Goal: Task Accomplishment & Management: Use online tool/utility

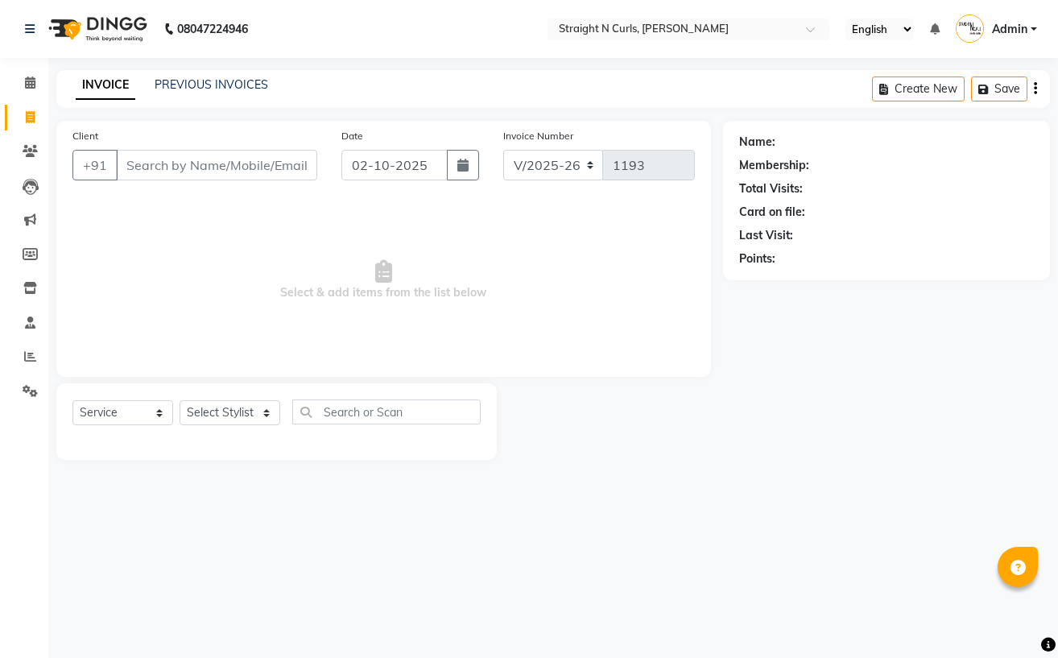
select select "7039"
select select "service"
type input "7017345903"
click at [282, 176] on button "Add Client" at bounding box center [275, 165] width 83 height 31
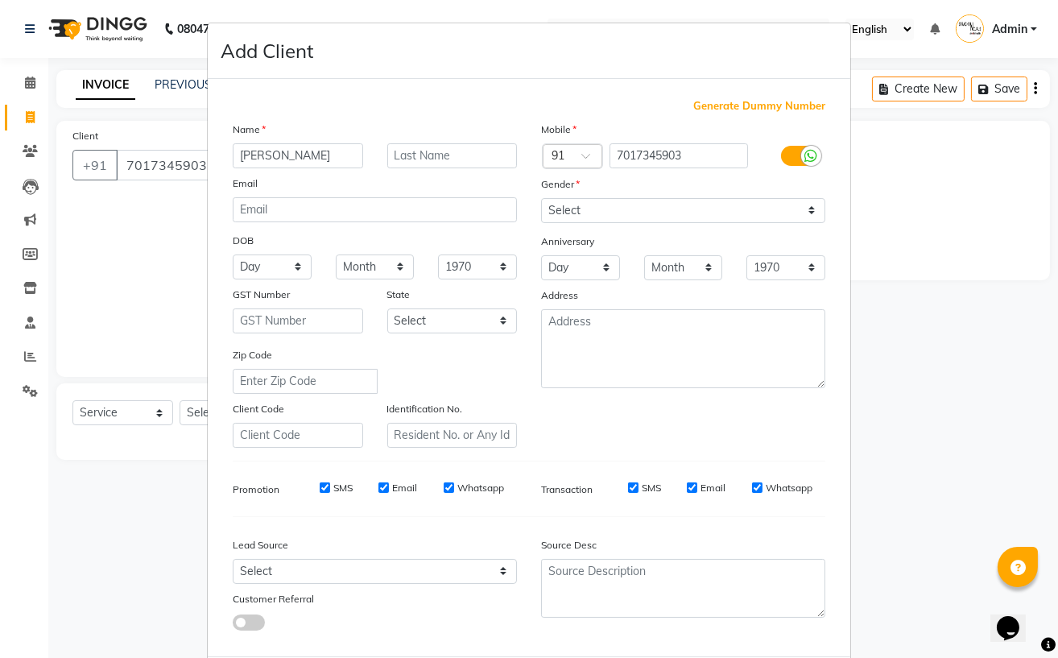
type input "[PERSON_NAME]"
click at [680, 209] on select "Select [DEMOGRAPHIC_DATA] [DEMOGRAPHIC_DATA] Other Prefer Not To Say" at bounding box center [683, 210] width 284 height 25
select select "[DEMOGRAPHIC_DATA]"
click at [541, 199] on select "Select [DEMOGRAPHIC_DATA] [DEMOGRAPHIC_DATA] Other Prefer Not To Say" at bounding box center [683, 210] width 284 height 25
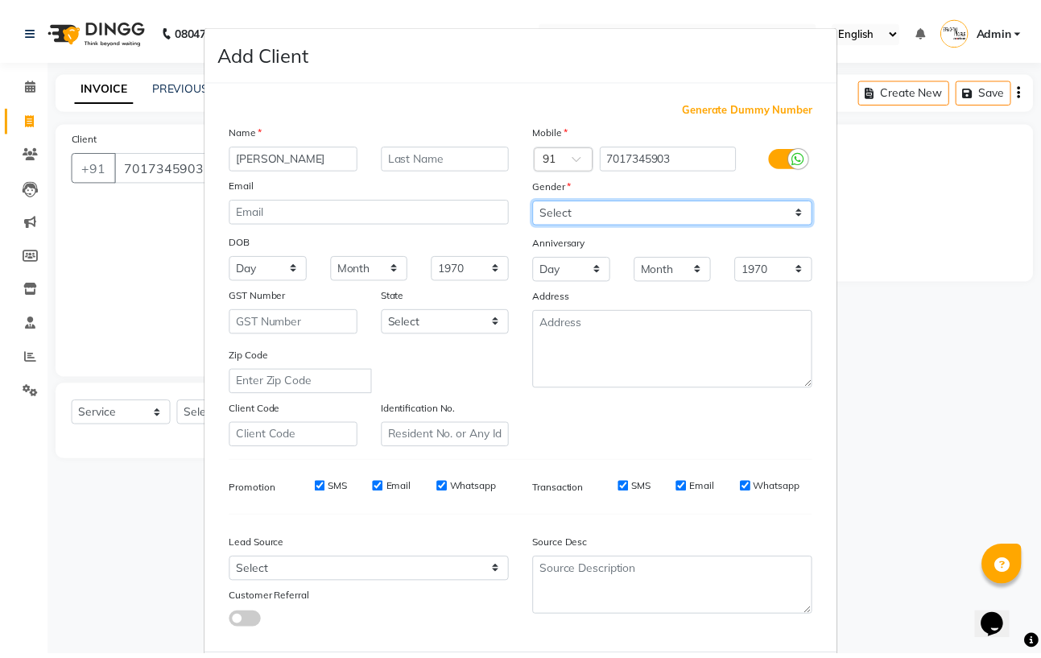
scroll to position [89, 0]
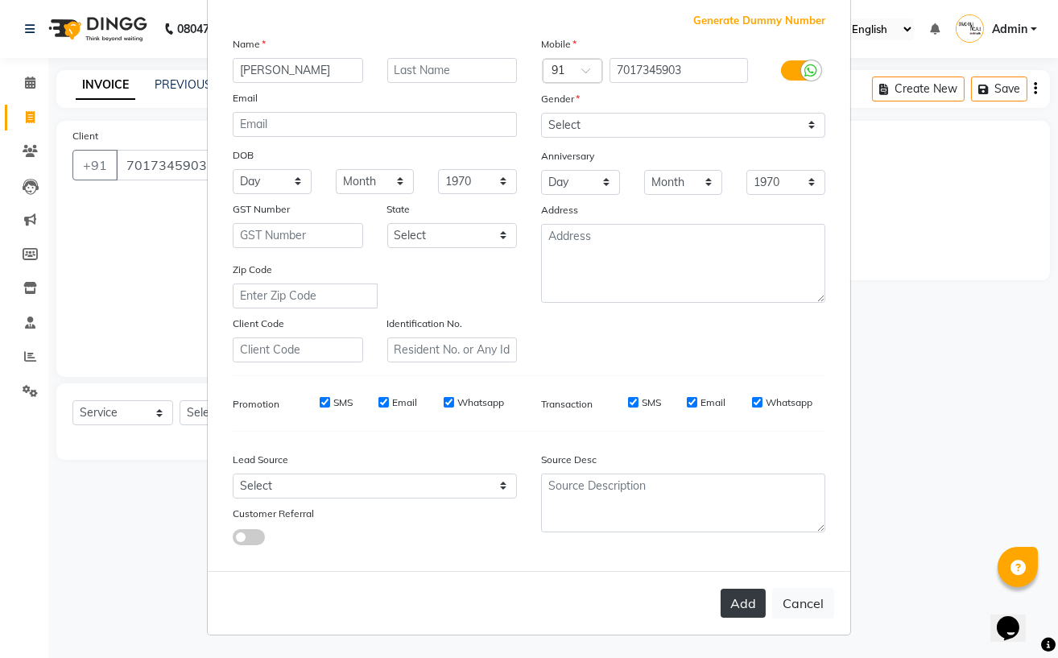
click at [726, 601] on button "Add" at bounding box center [743, 603] width 45 height 29
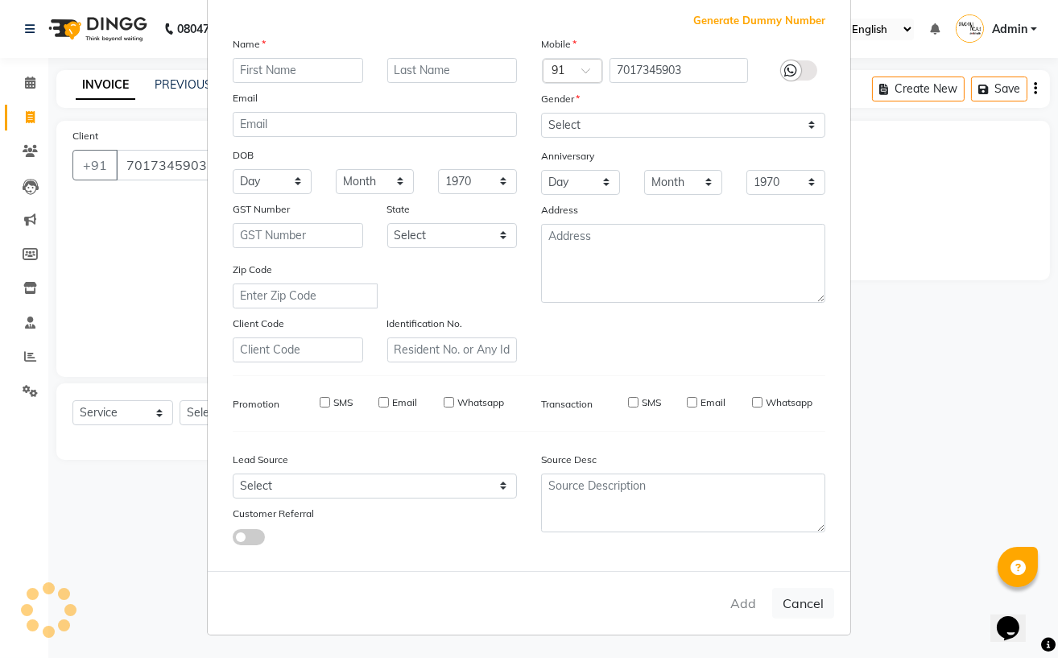
select select
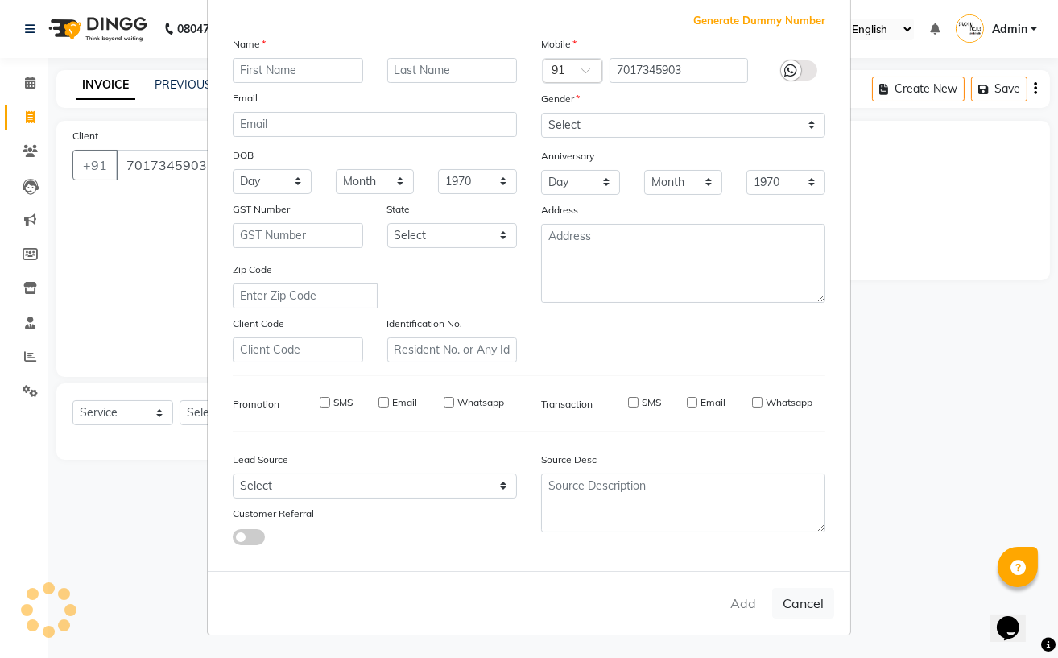
select select
checkbox input "false"
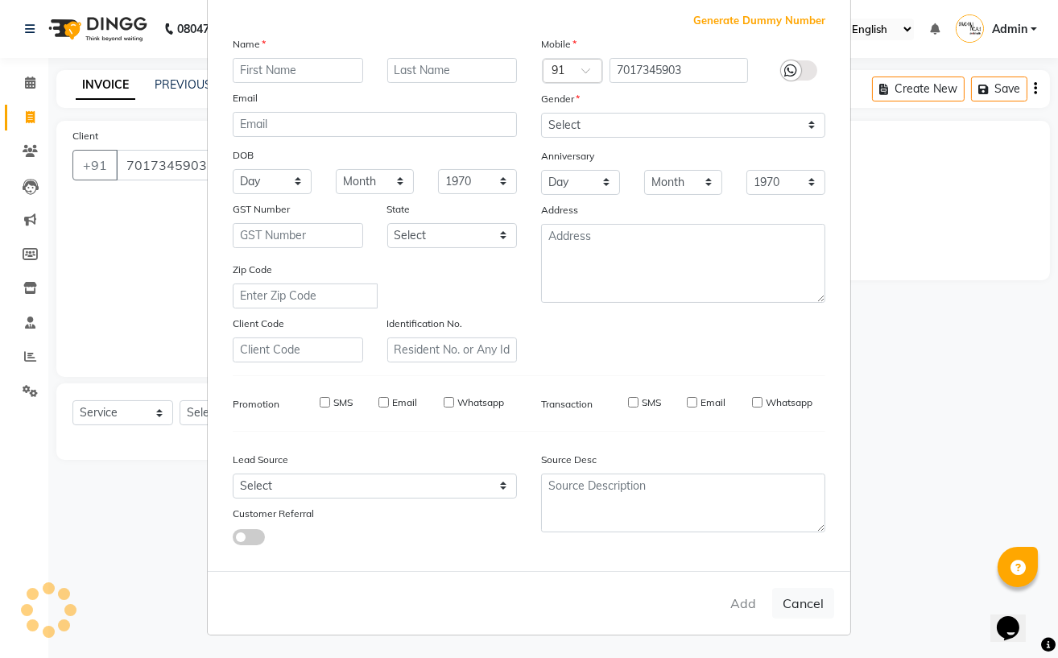
checkbox input "false"
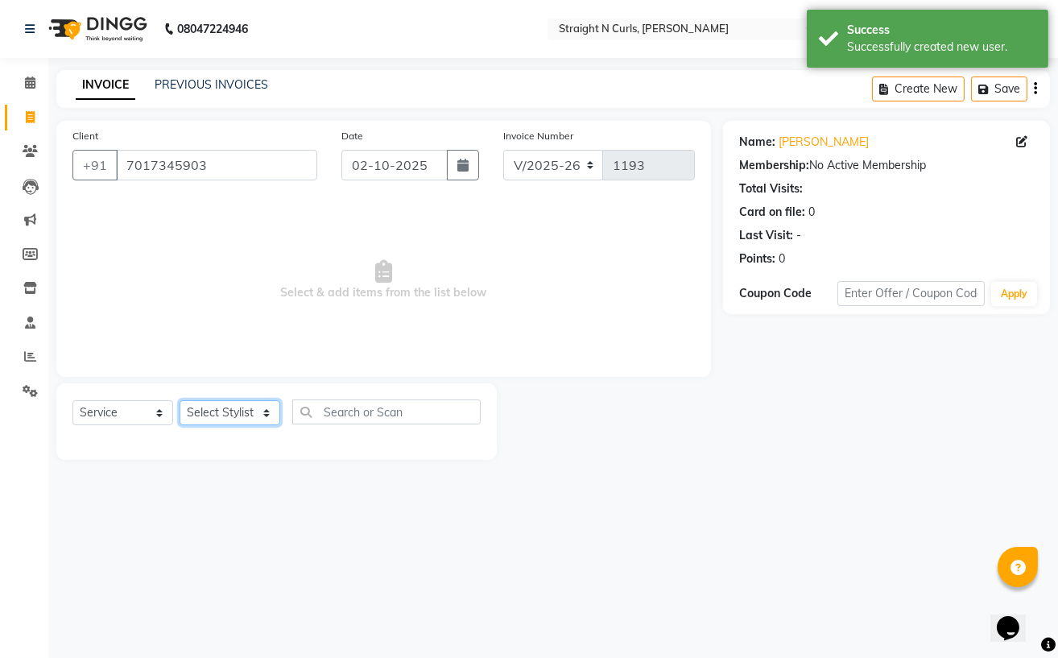
click at [232, 417] on select "Select Stylist [PERSON_NAME] [PERSON_NAME] [PERSON_NAME] [PERSON_NAME] pooja ra…" at bounding box center [230, 412] width 101 height 25
select select "59168"
click at [180, 401] on select "Select Stylist [PERSON_NAME] [PERSON_NAME] [PERSON_NAME] [PERSON_NAME] pooja ra…" at bounding box center [230, 412] width 101 height 25
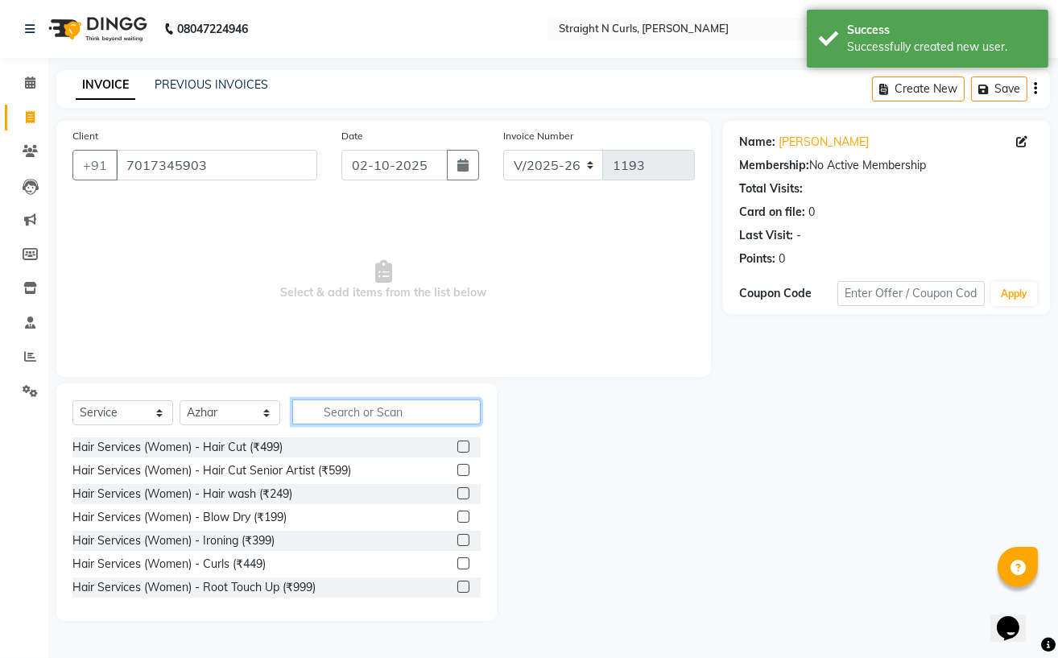
click at [416, 417] on input "text" at bounding box center [386, 412] width 188 height 25
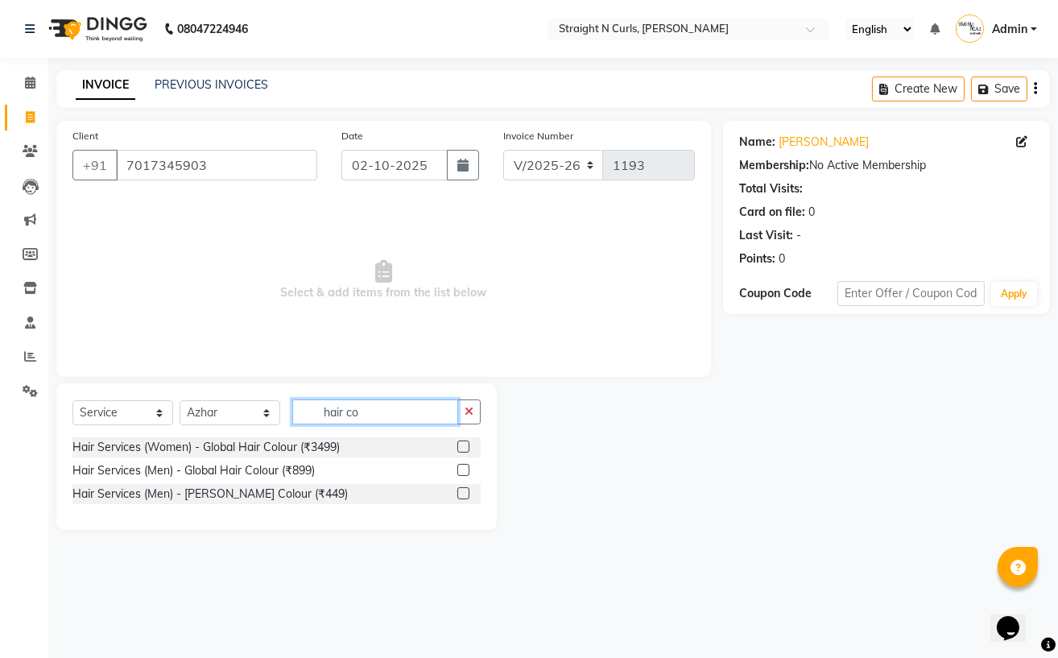
type input "hair co"
click at [462, 447] on label at bounding box center [464, 447] width 12 height 12
click at [462, 447] on input "checkbox" at bounding box center [463, 447] width 10 height 10
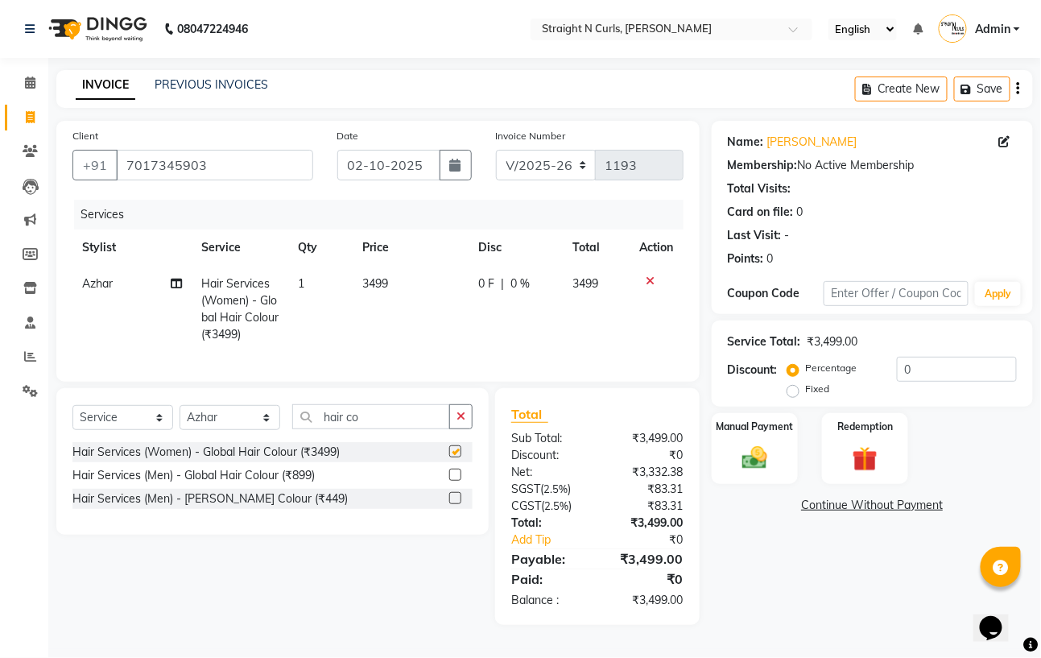
checkbox input "false"
click at [388, 282] on span "3499" at bounding box center [375, 283] width 26 height 14
select select "59168"
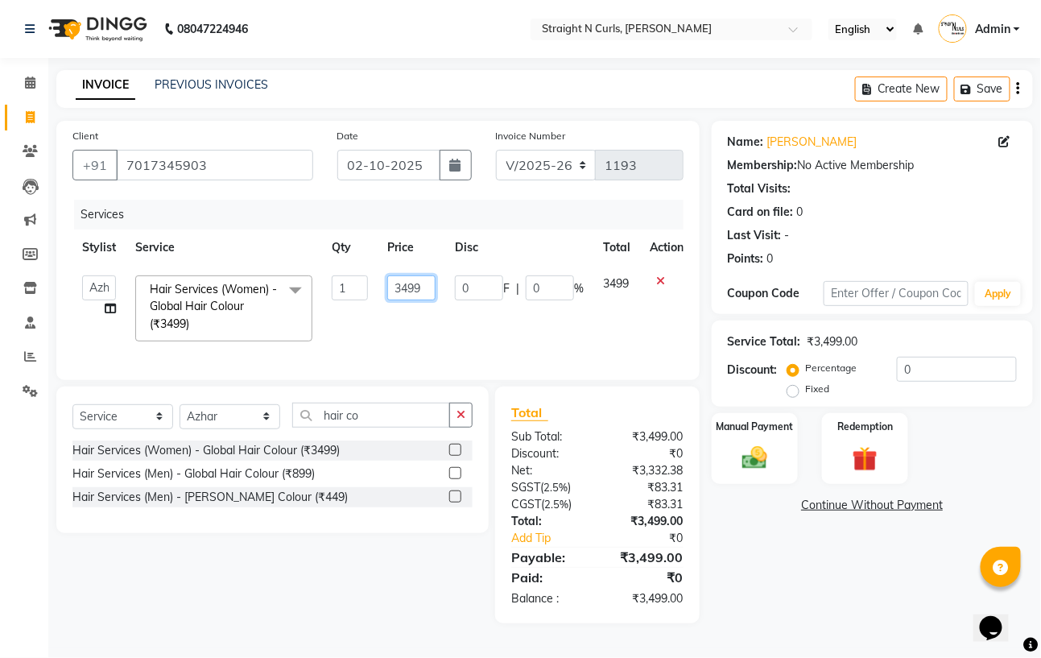
click at [430, 279] on input "3499" at bounding box center [411, 287] width 48 height 25
type input "3500"
drag, startPoint x: 383, startPoint y: 429, endPoint x: 367, endPoint y: 429, distance: 15.3
click at [374, 428] on input "hair co" at bounding box center [371, 415] width 158 height 25
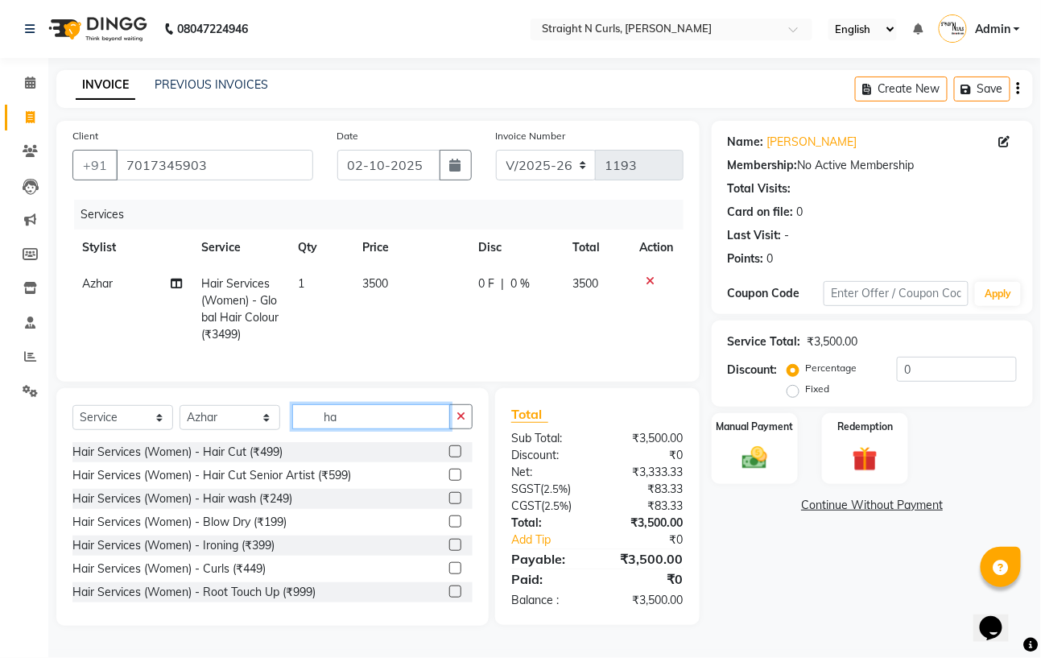
type input "h"
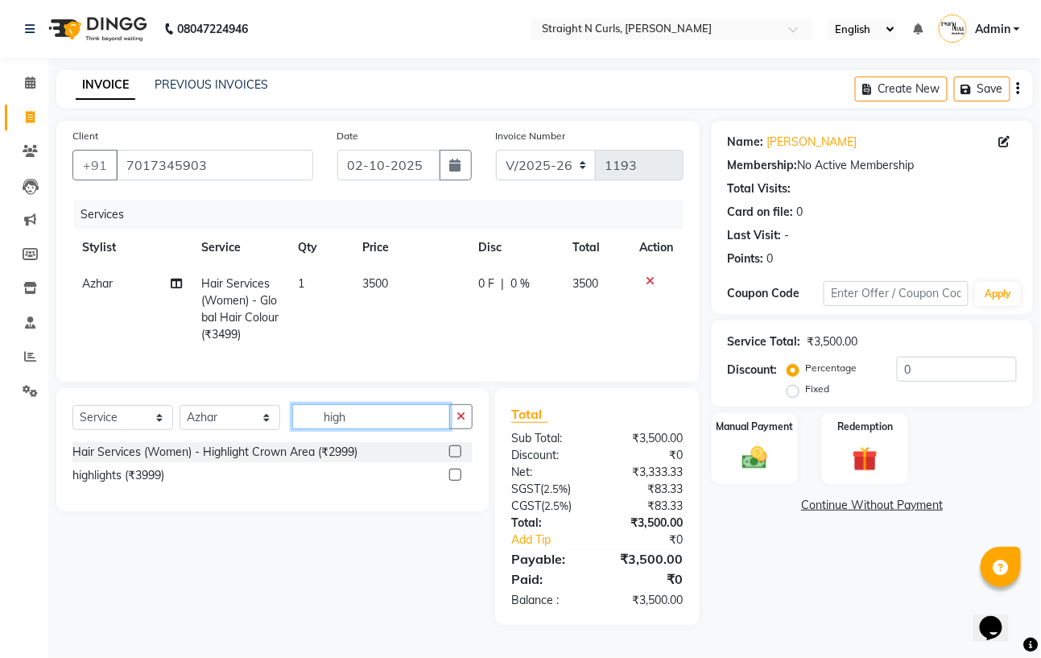
type input "high"
click at [458, 481] on label at bounding box center [455, 475] width 12 height 12
click at [458, 481] on input "checkbox" at bounding box center [454, 475] width 10 height 10
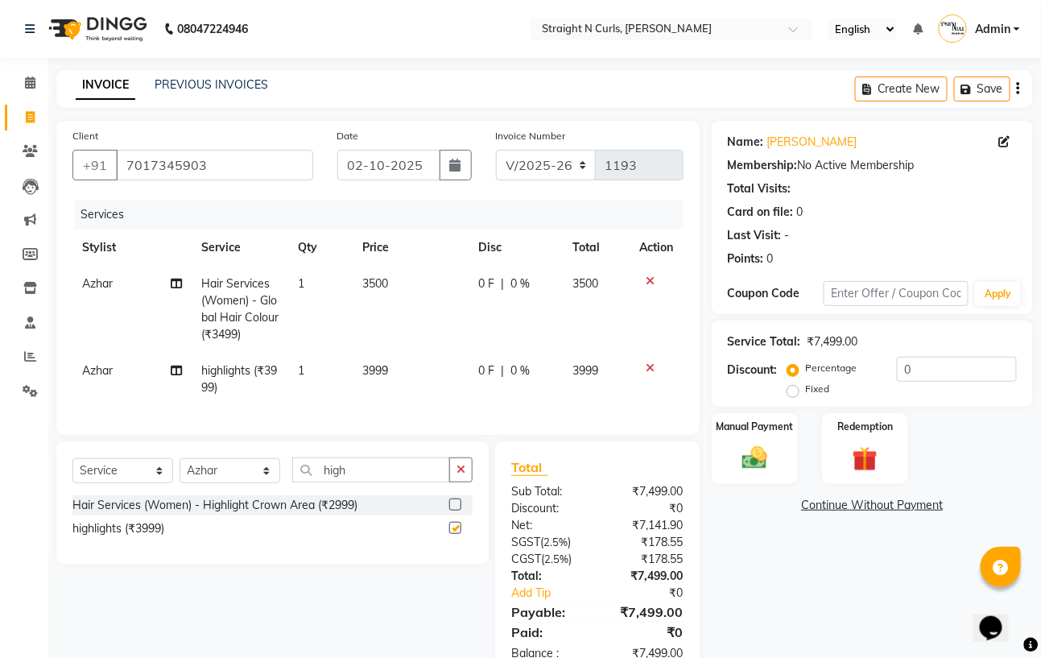
checkbox input "false"
click at [398, 372] on td "3999" at bounding box center [411, 379] width 116 height 53
select select "59168"
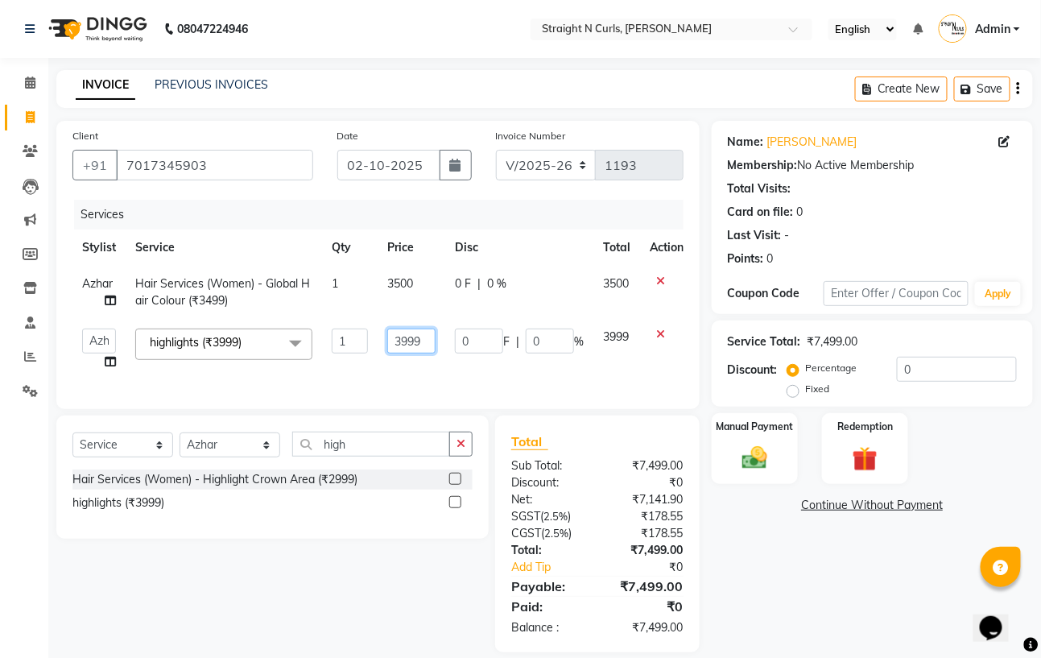
click at [429, 335] on input "3999" at bounding box center [411, 341] width 48 height 25
type input "3"
type input "4000"
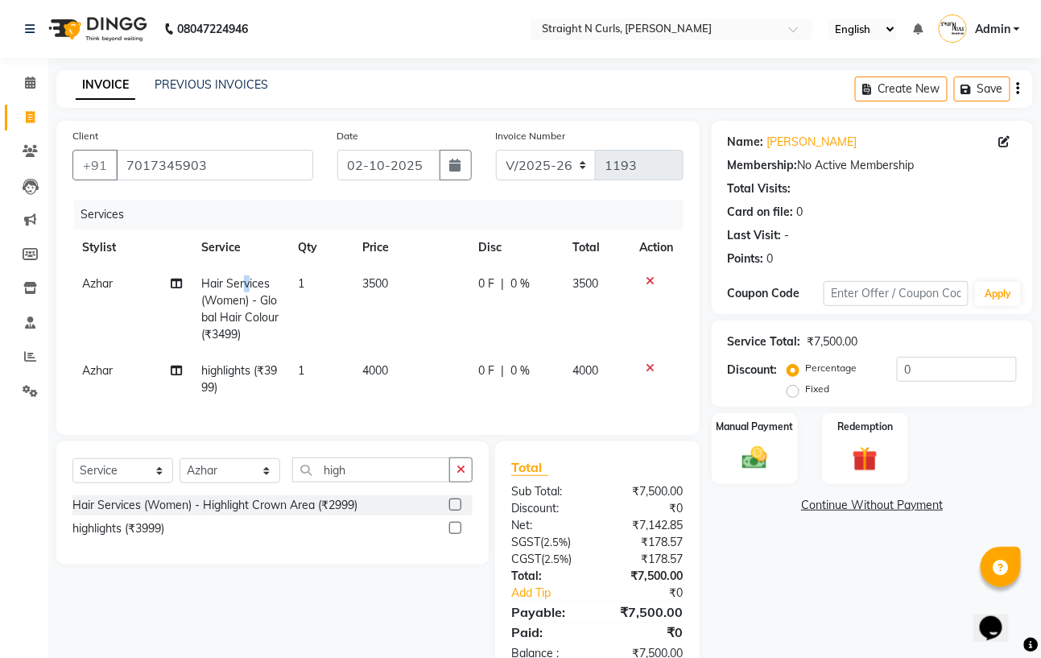
click at [247, 279] on span "Hair Services (Women) - Global Hair Colour (₹3499)" at bounding box center [239, 308] width 77 height 65
select select "59168"
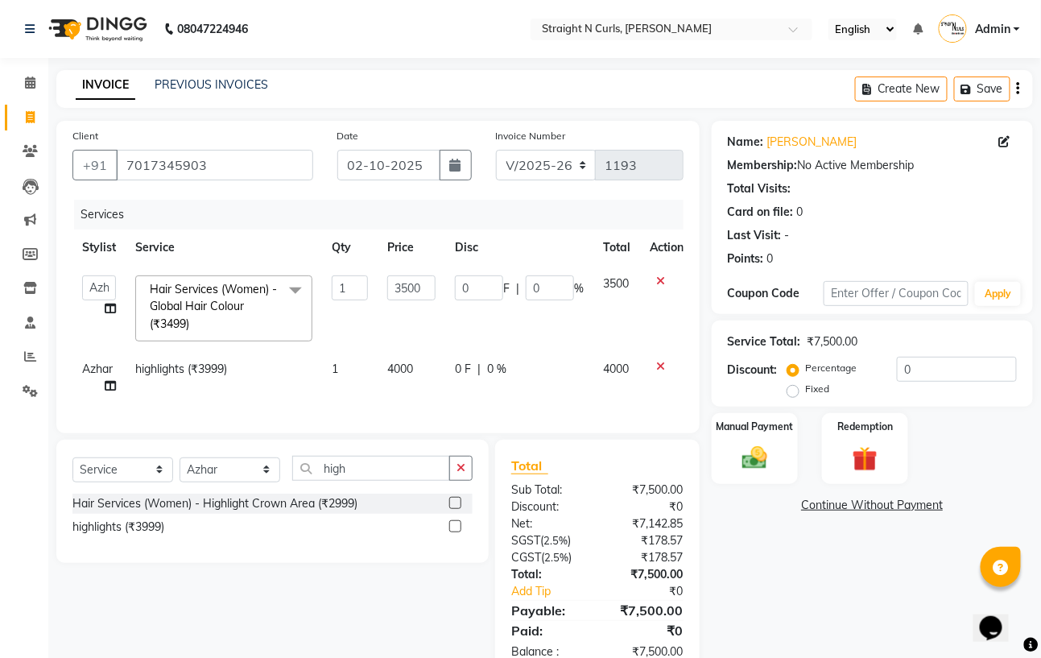
click at [299, 292] on span at bounding box center [295, 290] width 32 height 31
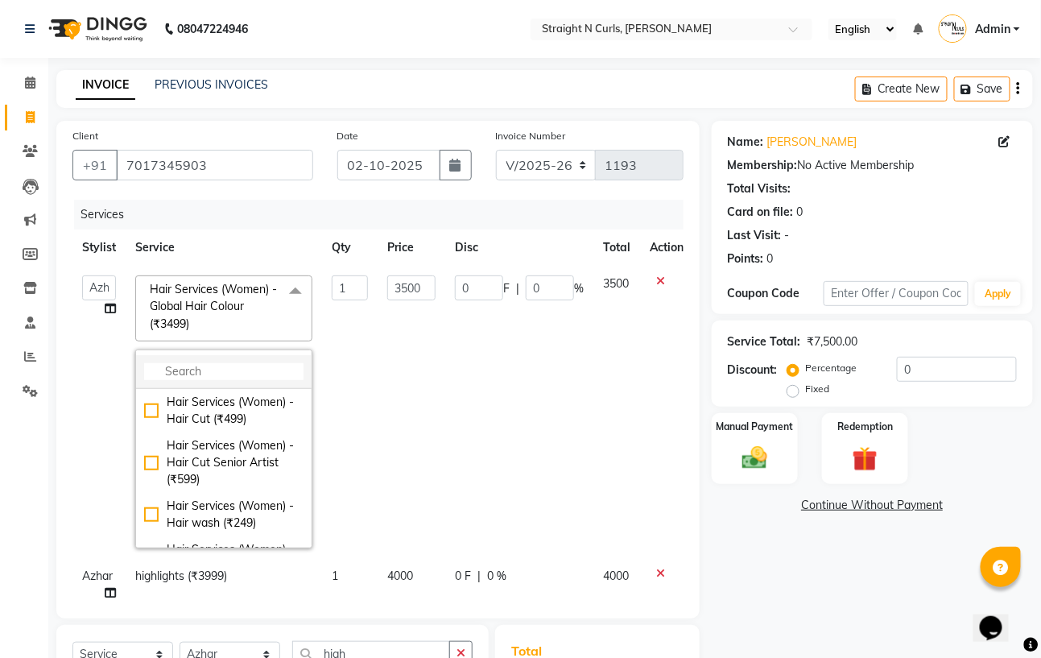
click at [226, 368] on input "multiselect-search" at bounding box center [223, 371] width 159 height 17
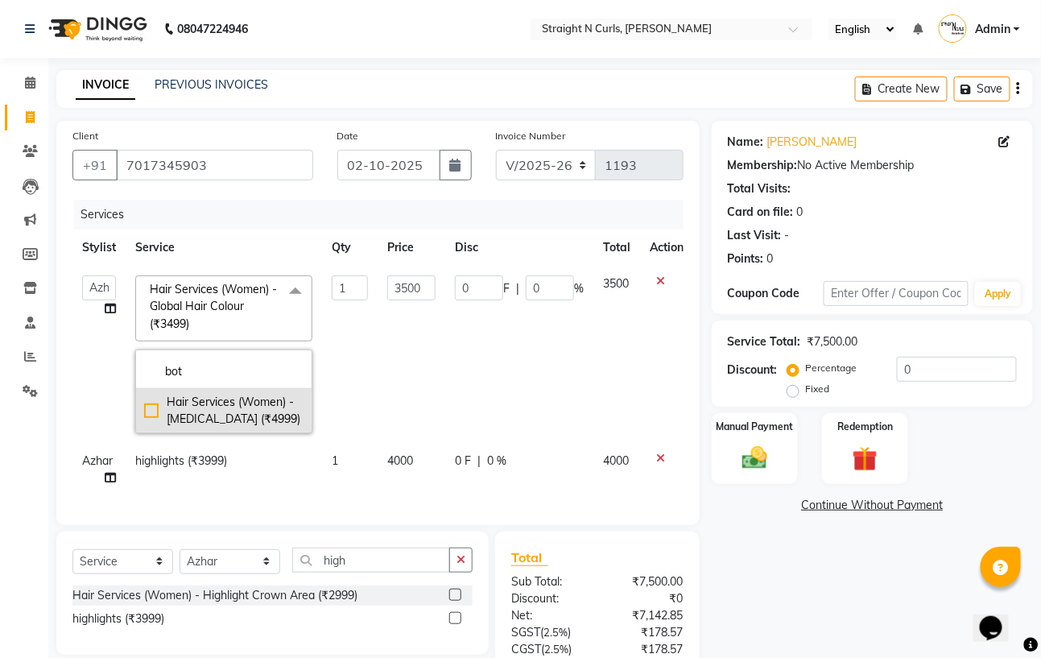
type input "bot"
click at [152, 409] on div "Hair Services (Women) - [MEDICAL_DATA] (₹4999)" at bounding box center [223, 411] width 159 height 34
checkbox input "true"
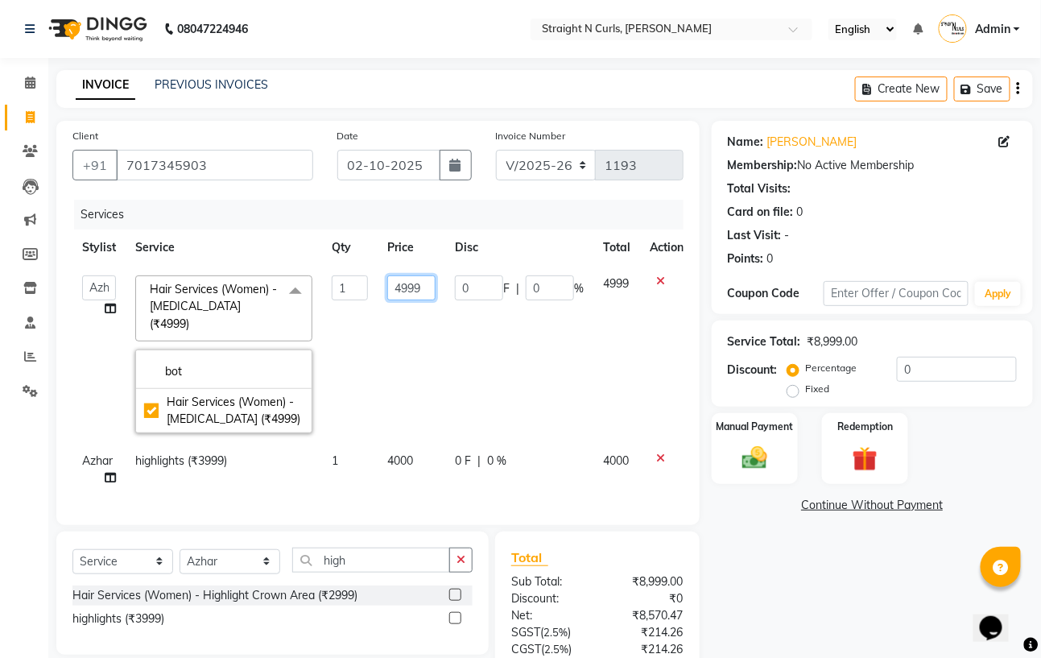
click at [429, 288] on input "4999" at bounding box center [411, 287] width 48 height 25
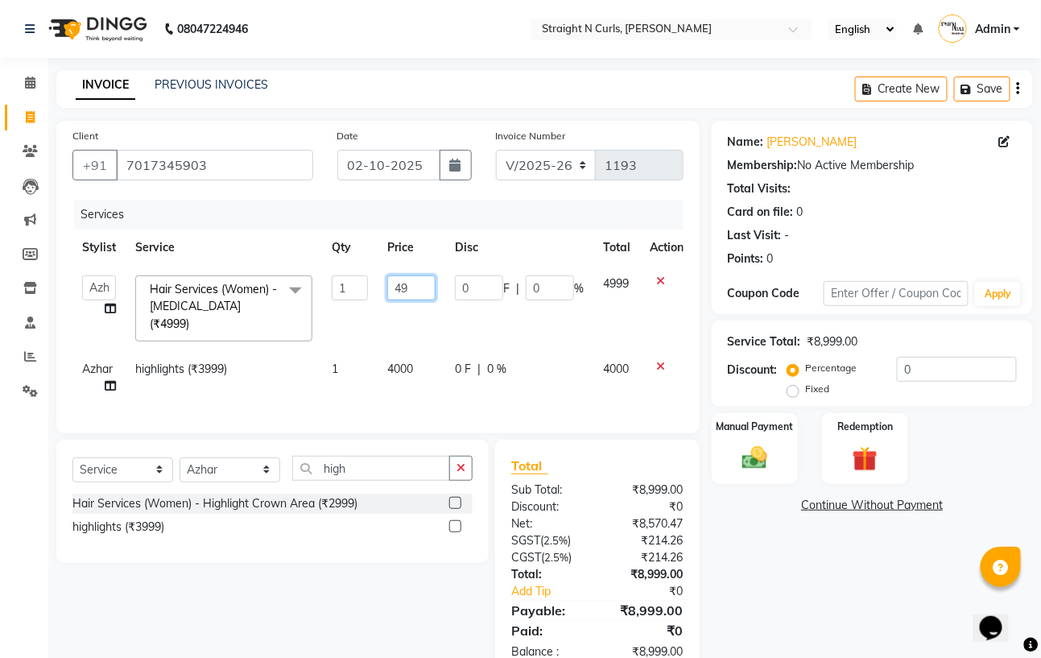
type input "4"
type input "5000"
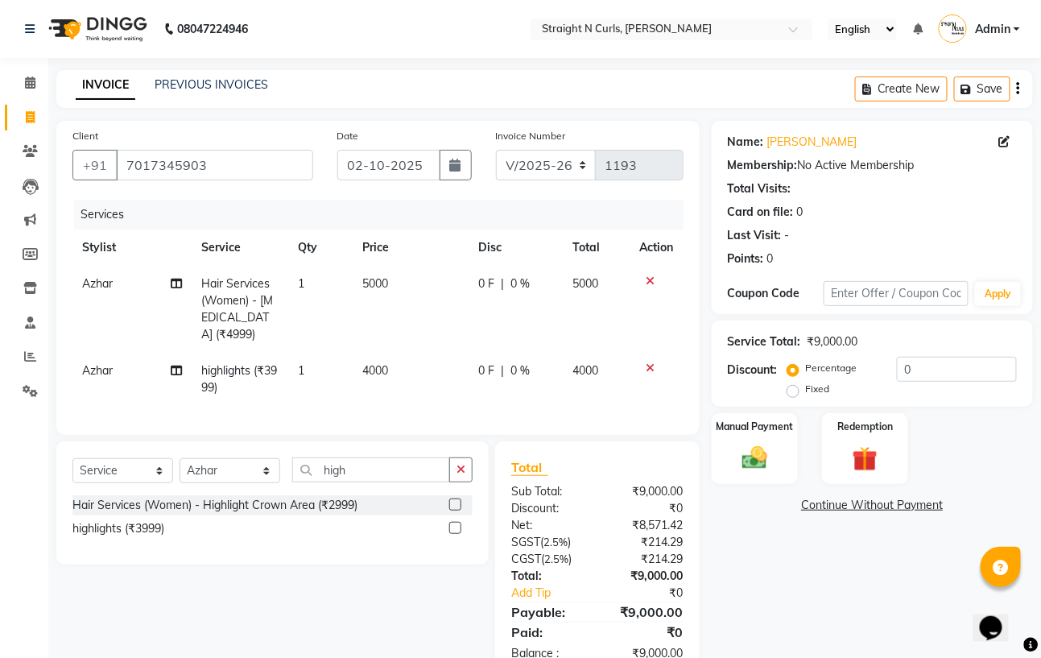
click at [418, 353] on td "4000" at bounding box center [411, 379] width 116 height 53
select select "59168"
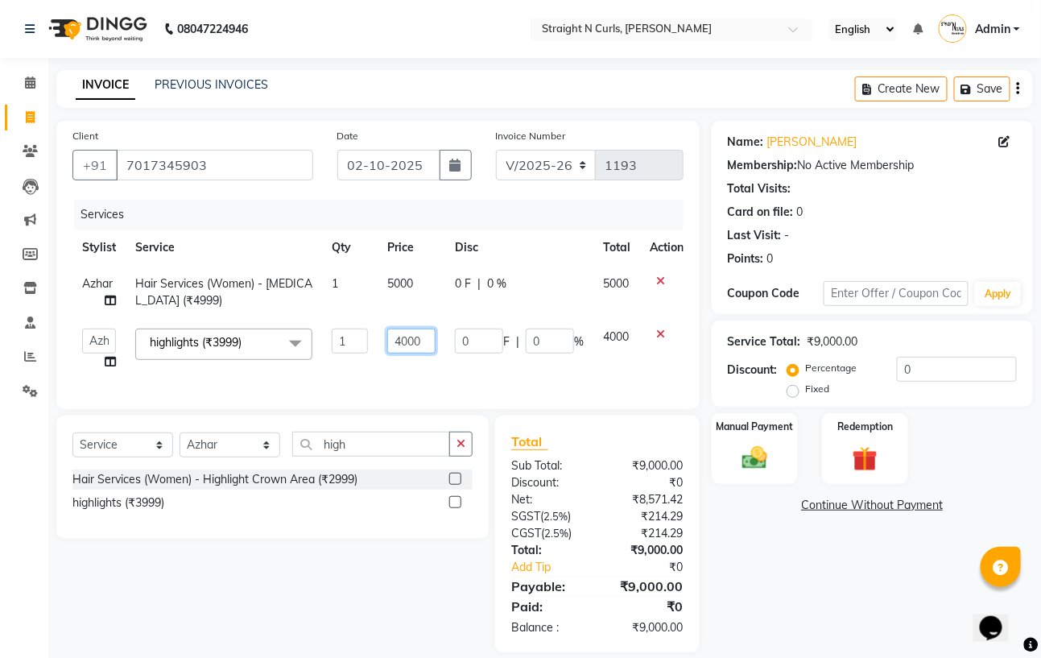
click at [425, 341] on input "4000" at bounding box center [411, 341] width 48 height 25
type input "4"
type input "5000"
click at [412, 281] on td "5000" at bounding box center [412, 292] width 68 height 53
select select "59168"
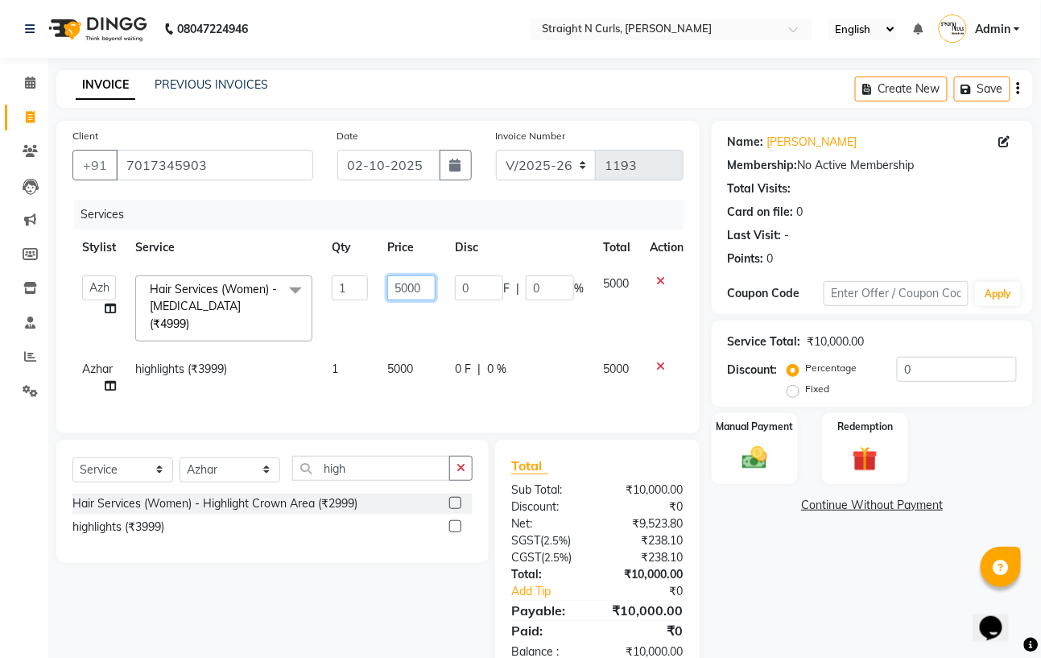
click at [425, 289] on input "5000" at bounding box center [411, 287] width 48 height 25
type input "5"
type input "6000"
click at [445, 384] on tr "Azhar highlights (₹3999) 1 5000 0 F | 0 % 5000" at bounding box center [382, 377] width 621 height 53
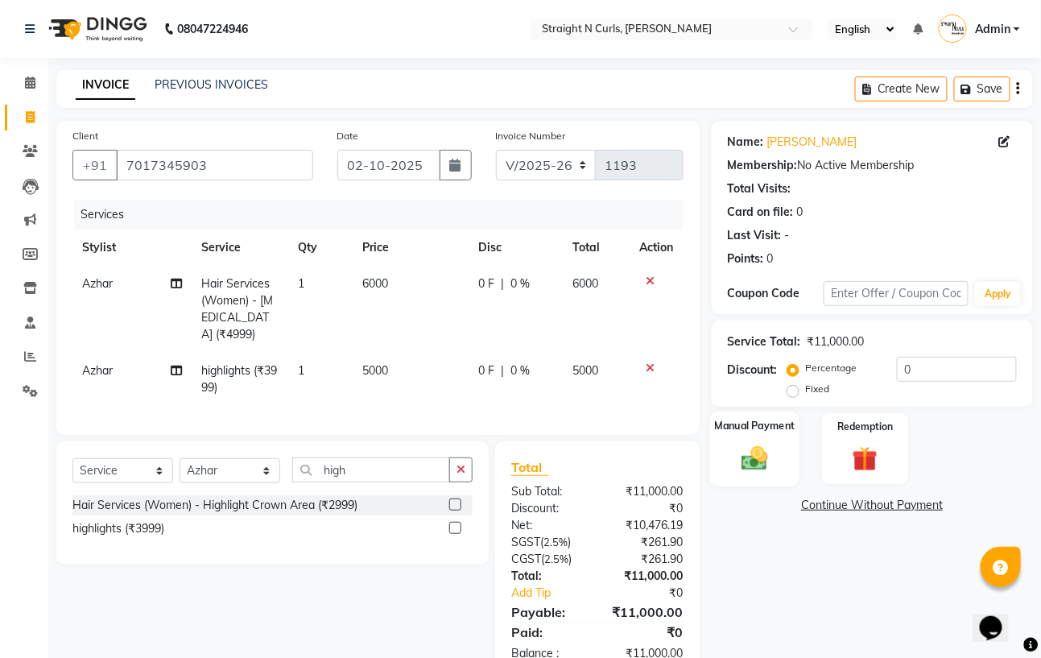
click at [756, 465] on img at bounding box center [755, 458] width 43 height 30
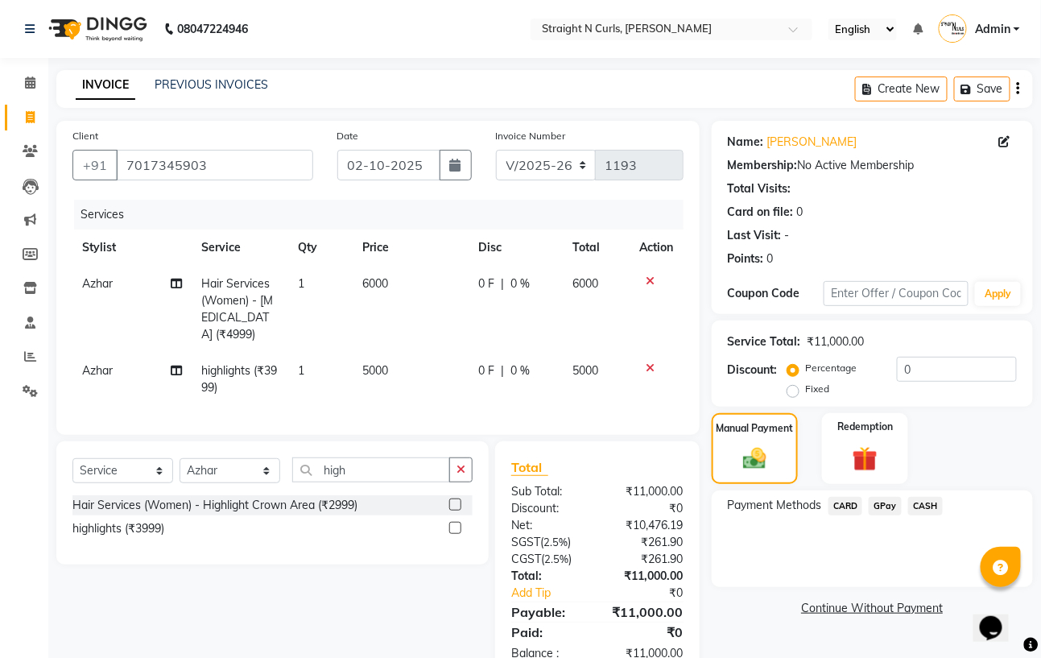
click at [929, 507] on span "CASH" at bounding box center [926, 506] width 35 height 19
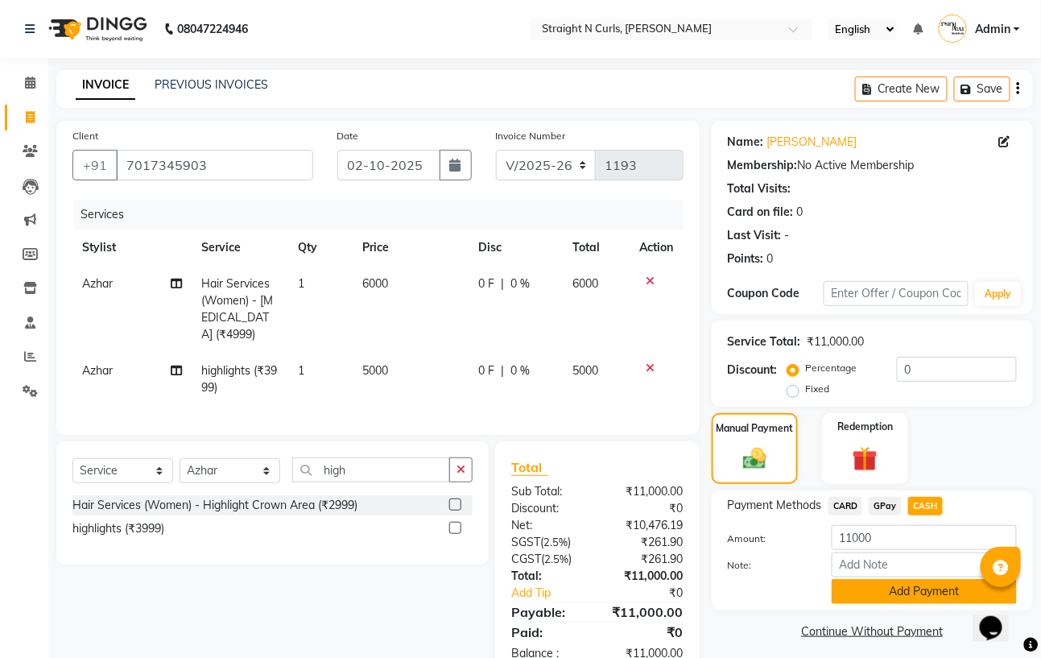
click at [900, 586] on button "Add Payment" at bounding box center [924, 591] width 185 height 25
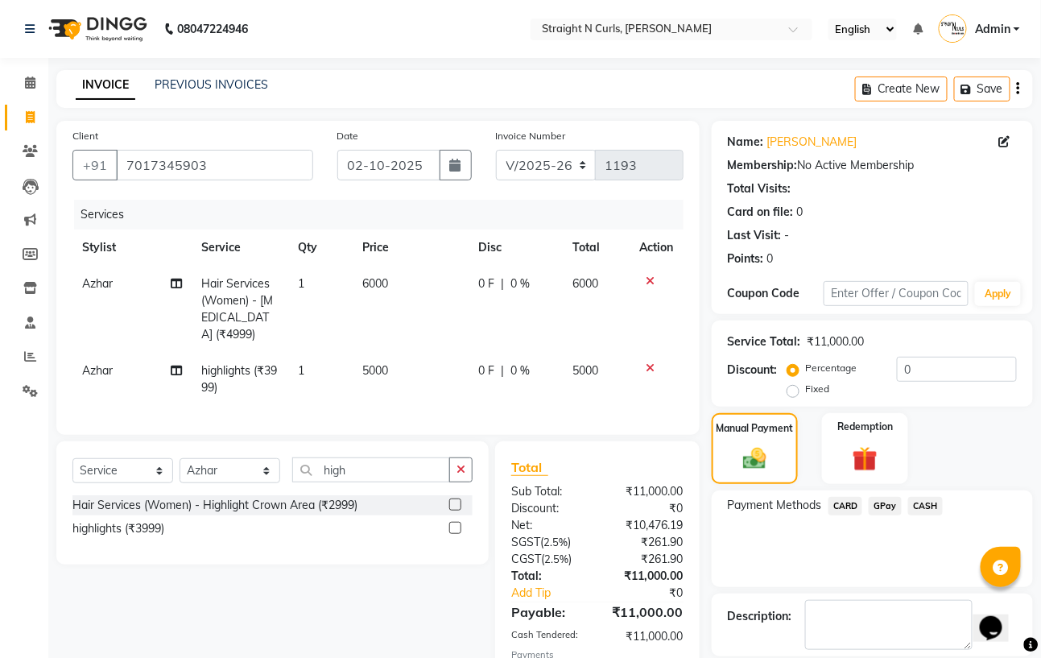
scroll to position [118, 0]
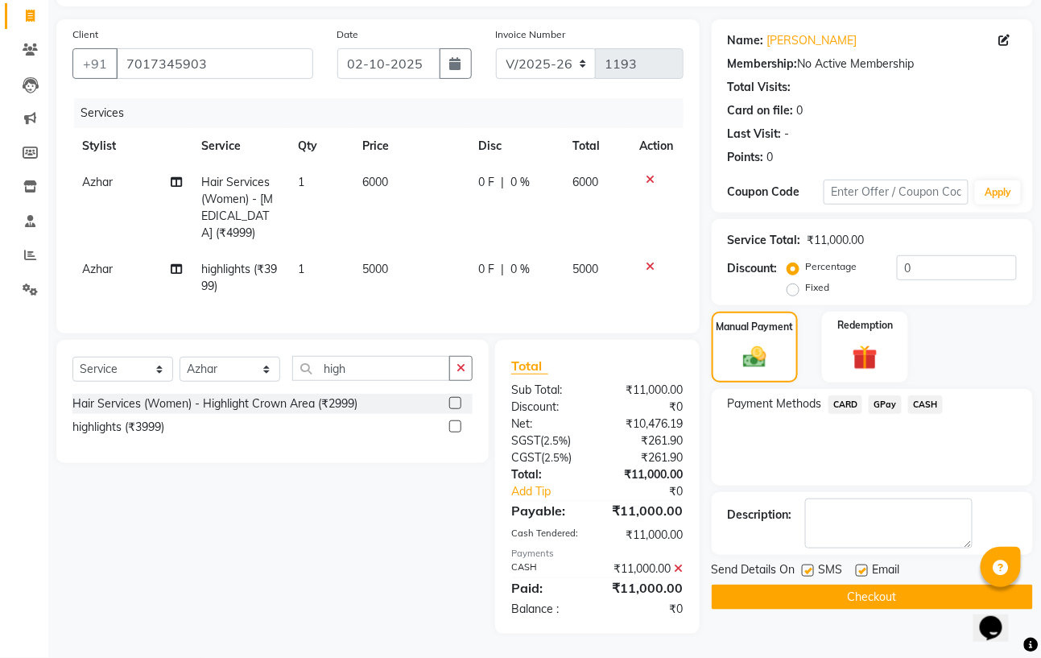
click at [868, 585] on button "Checkout" at bounding box center [872, 597] width 321 height 25
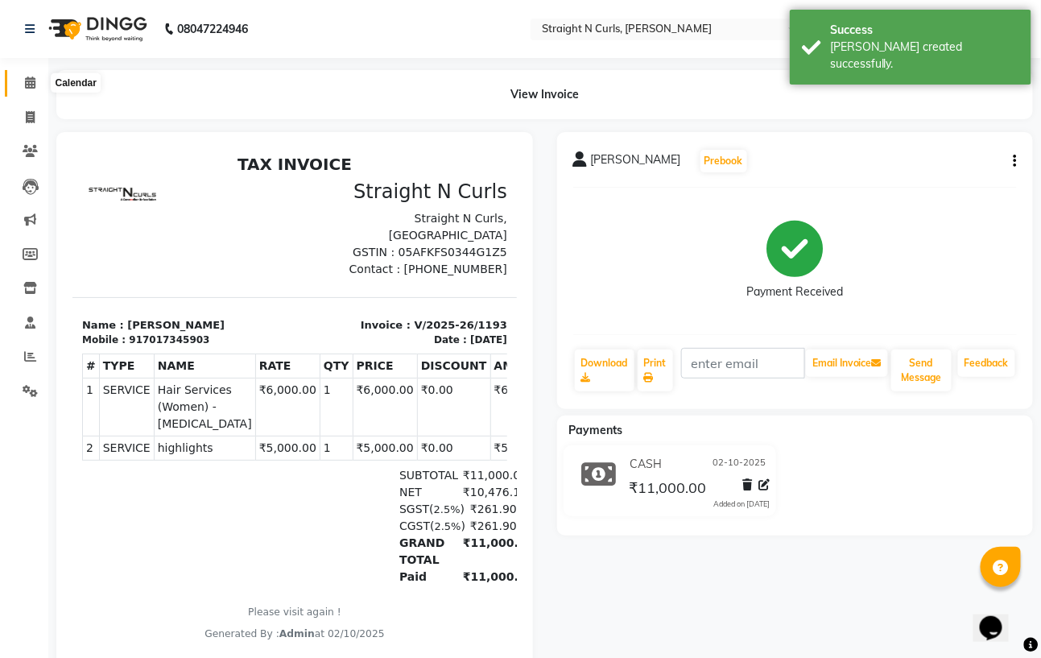
click at [33, 81] on icon at bounding box center [30, 83] width 10 height 12
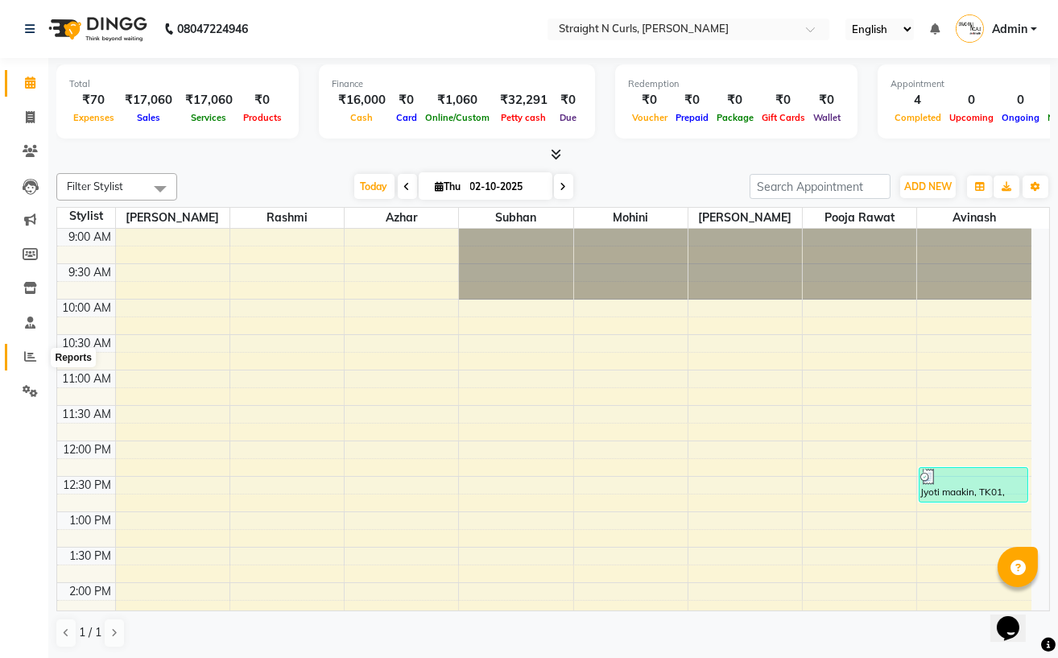
click at [28, 358] on icon at bounding box center [30, 356] width 12 height 12
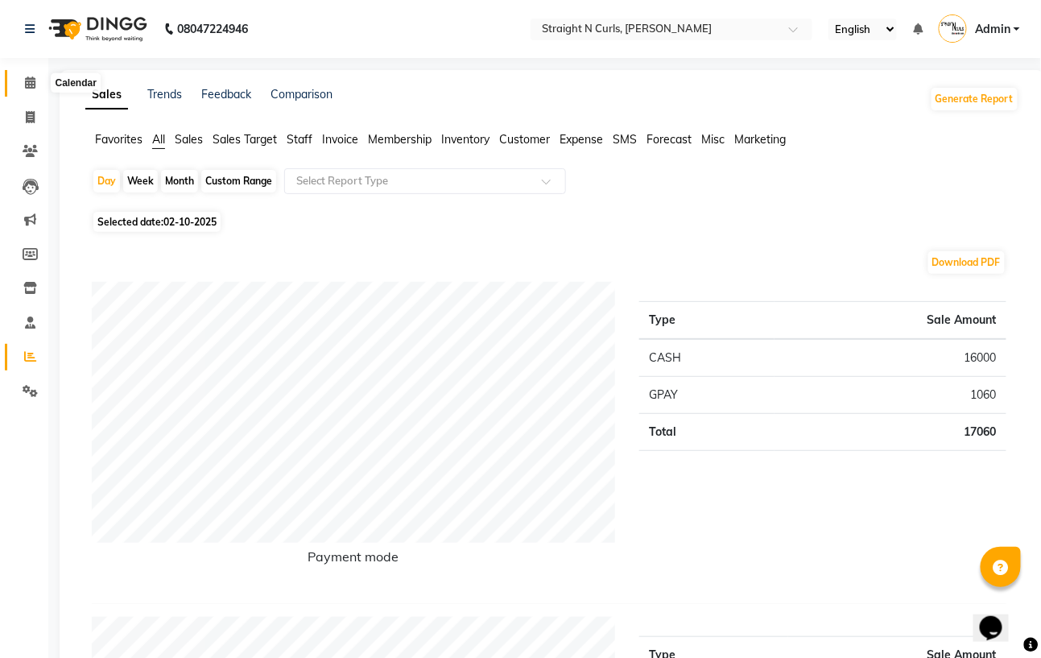
click at [39, 88] on span at bounding box center [30, 83] width 28 height 19
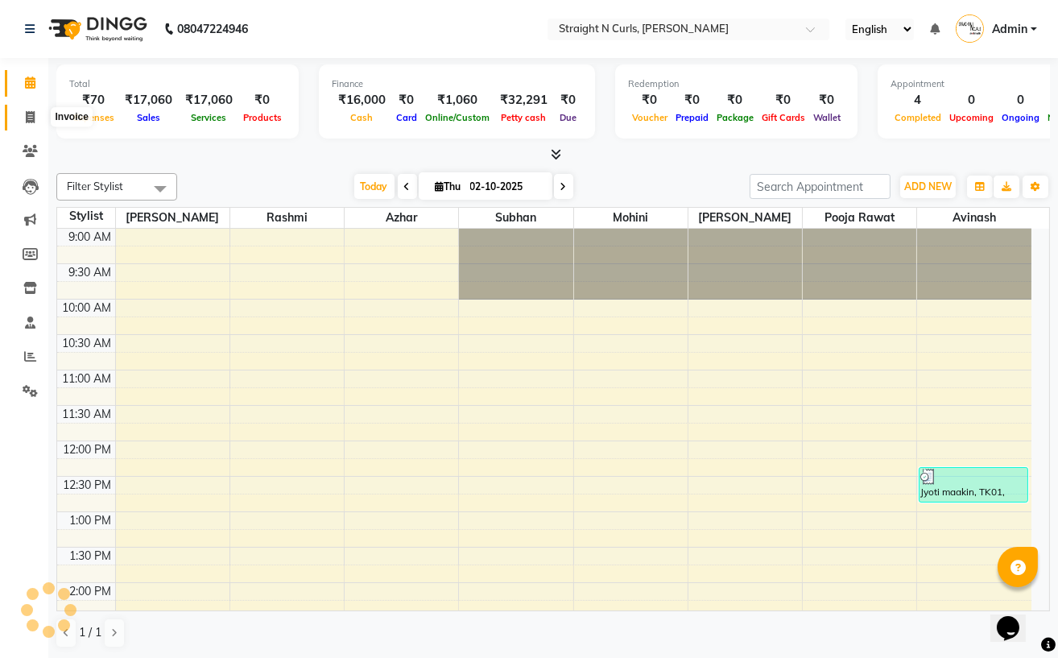
click at [39, 124] on span at bounding box center [30, 118] width 28 height 19
select select "service"
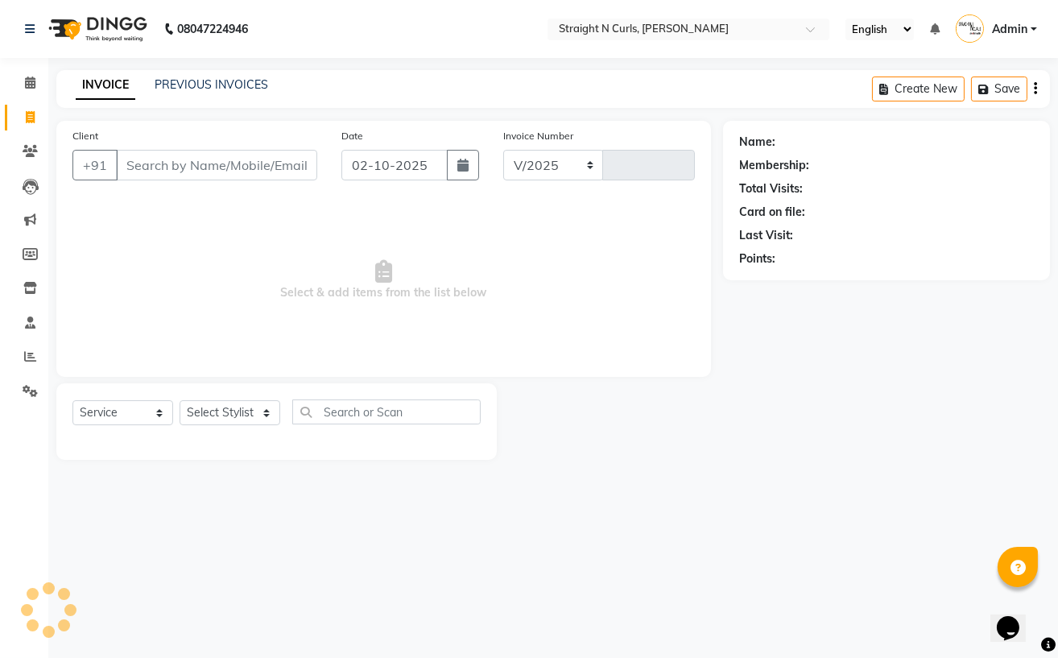
select select "7039"
type input "1194"
